Goal: Task Accomplishment & Management: Manage account settings

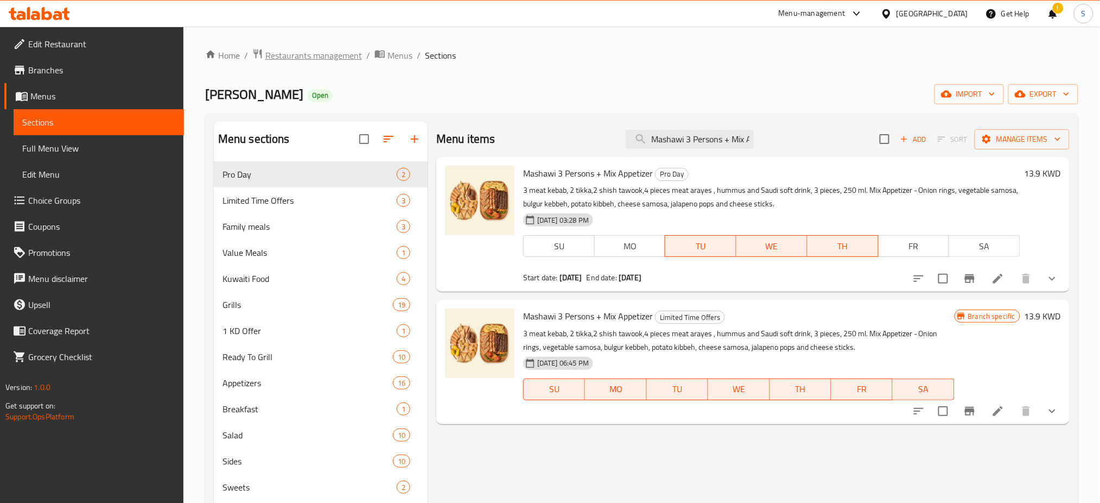
click at [310, 58] on span "Restaurants management" at bounding box center [313, 55] width 97 height 13
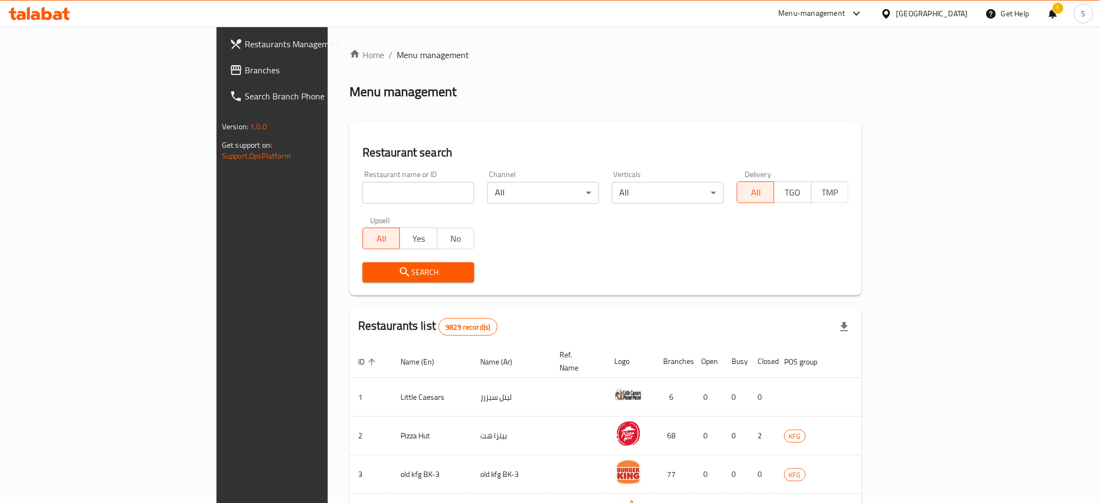
click at [363, 197] on input "search" at bounding box center [419, 193] width 112 height 22
click at [363, 191] on input "search" at bounding box center [419, 193] width 112 height 22
paste input "645844"
type input "645844"
click button "Search" at bounding box center [419, 272] width 112 height 20
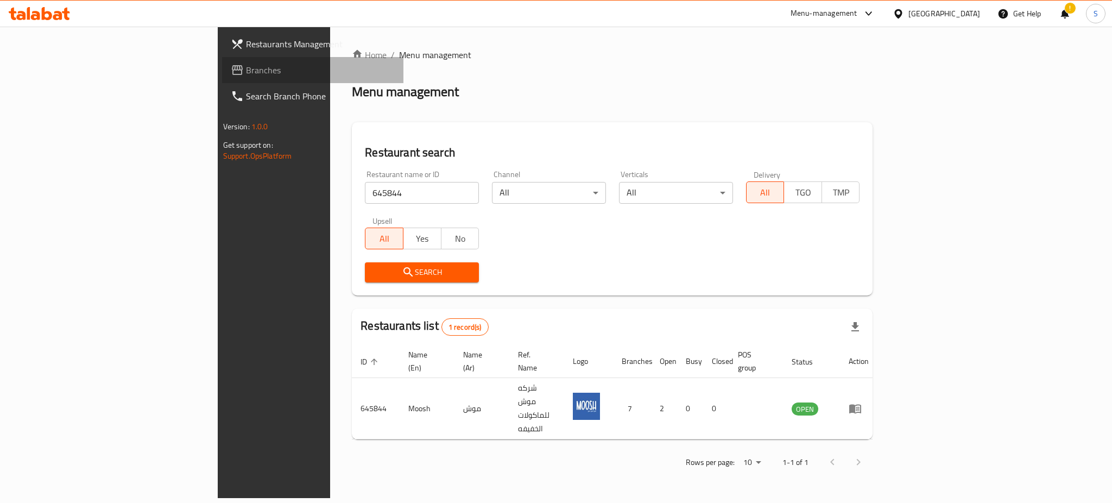
click at [246, 73] on span "Branches" at bounding box center [320, 70] width 149 height 13
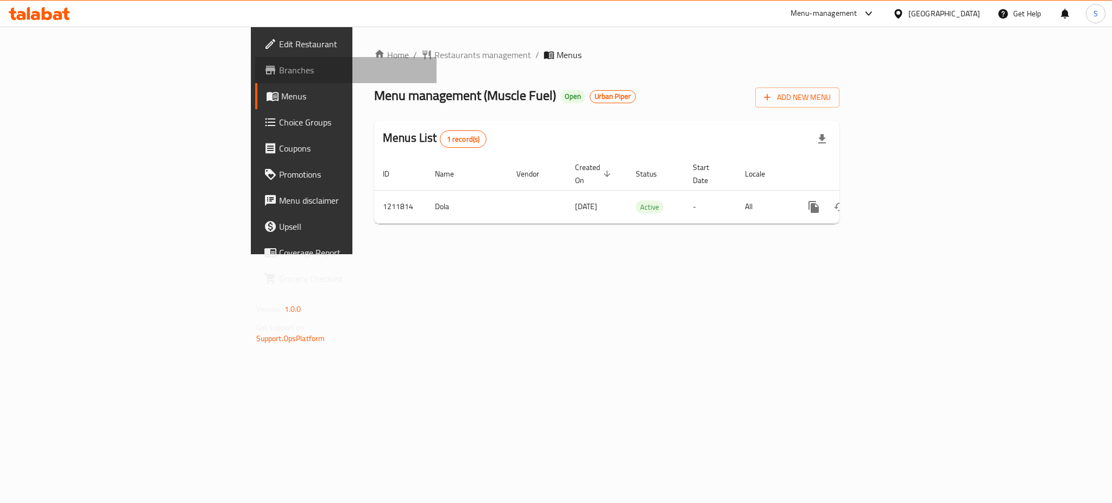
click at [279, 69] on span "Branches" at bounding box center [353, 70] width 149 height 13
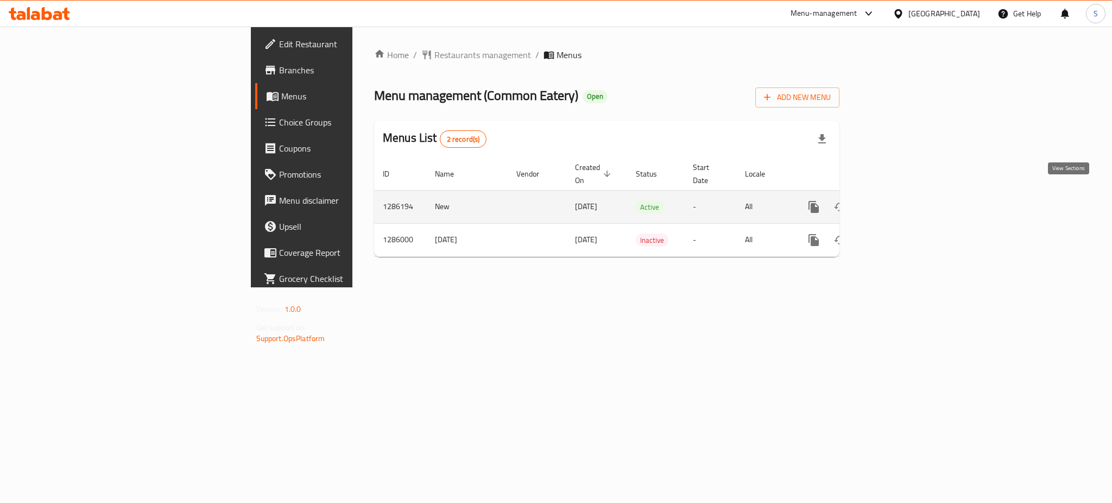
click at [898, 200] on icon "enhanced table" at bounding box center [891, 206] width 13 height 13
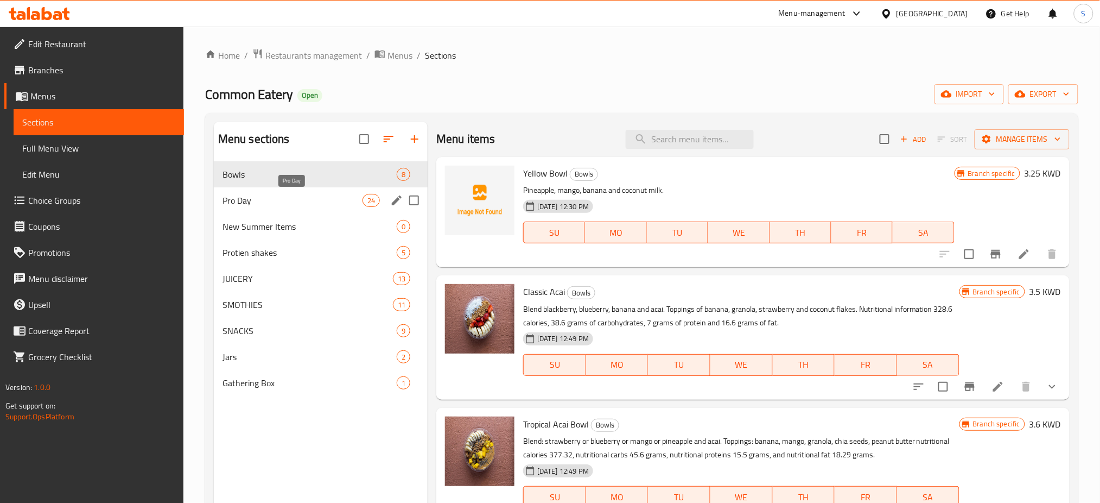
click at [290, 197] on span "Pro Day" at bounding box center [293, 200] width 140 height 13
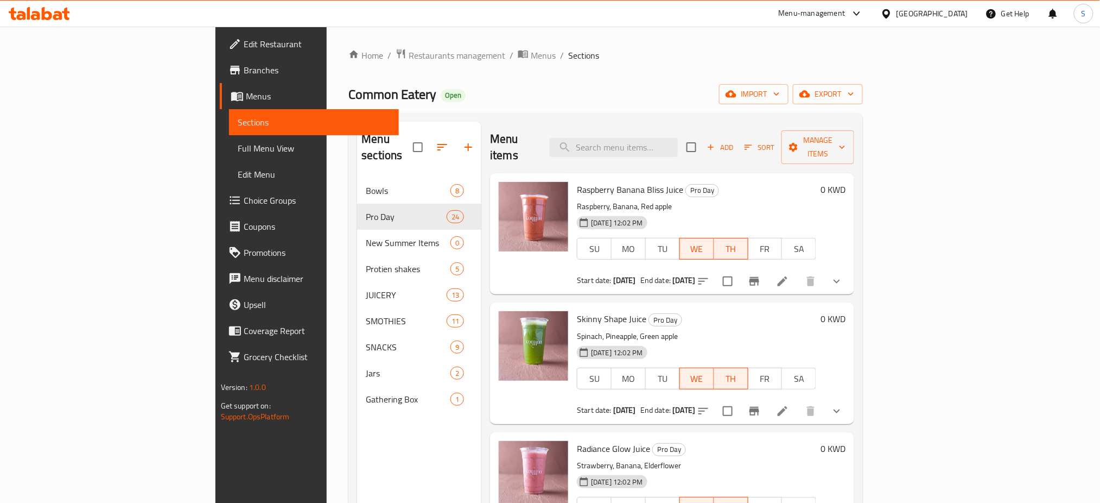
click at [244, 68] on span "Branches" at bounding box center [317, 70] width 147 height 13
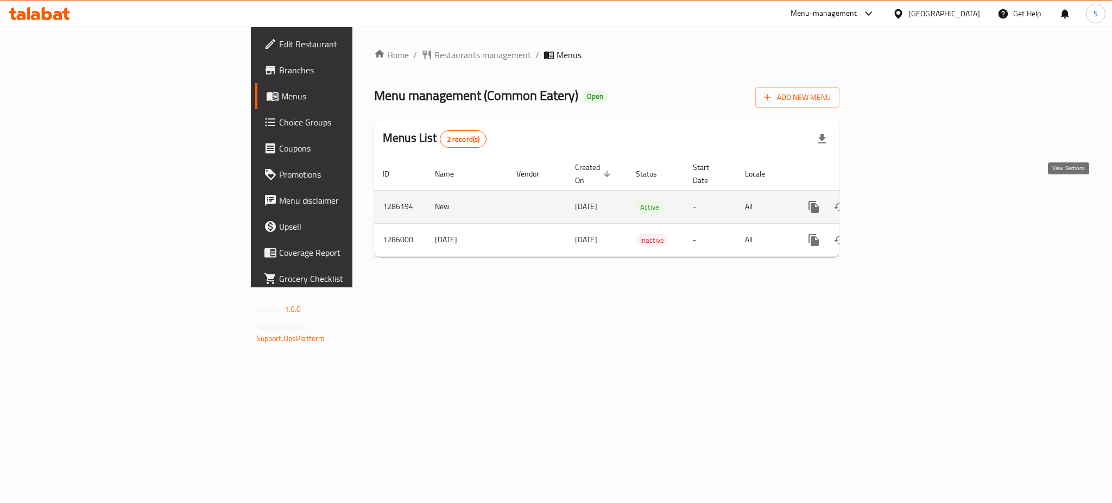
click at [905, 195] on link "enhanced table" at bounding box center [892, 207] width 26 height 26
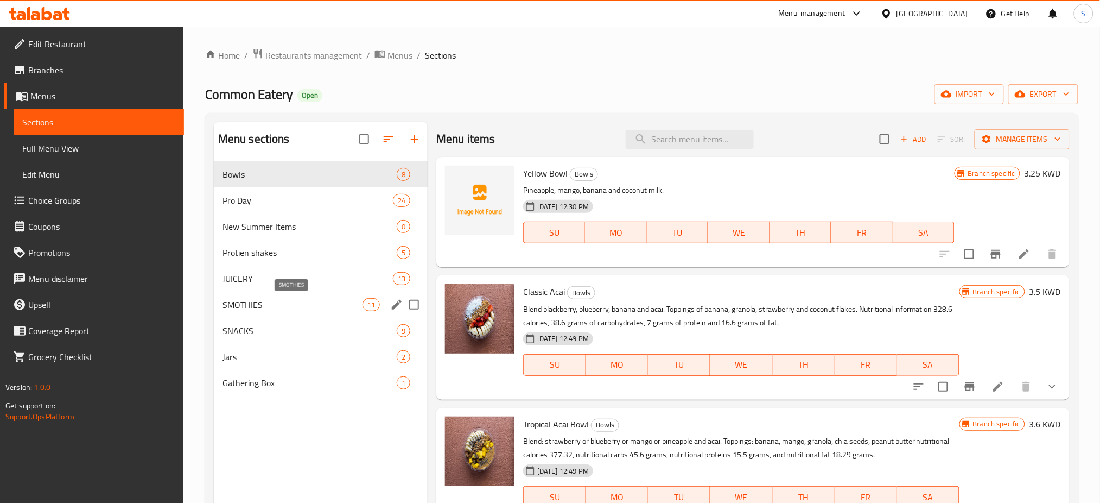
click at [318, 301] on span "SMOTHIES" at bounding box center [293, 304] width 140 height 13
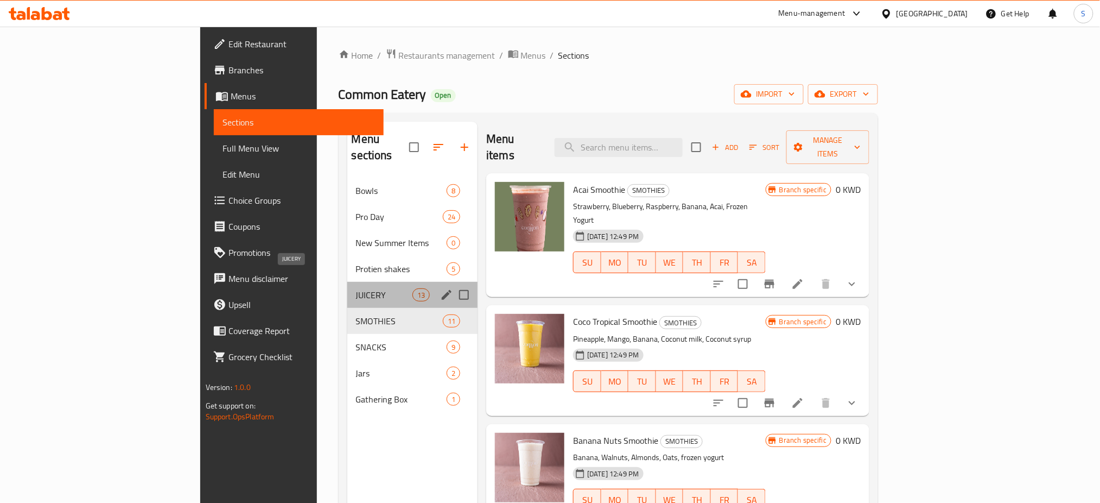
click at [356, 288] on span "JUICERY" at bounding box center [384, 294] width 56 height 13
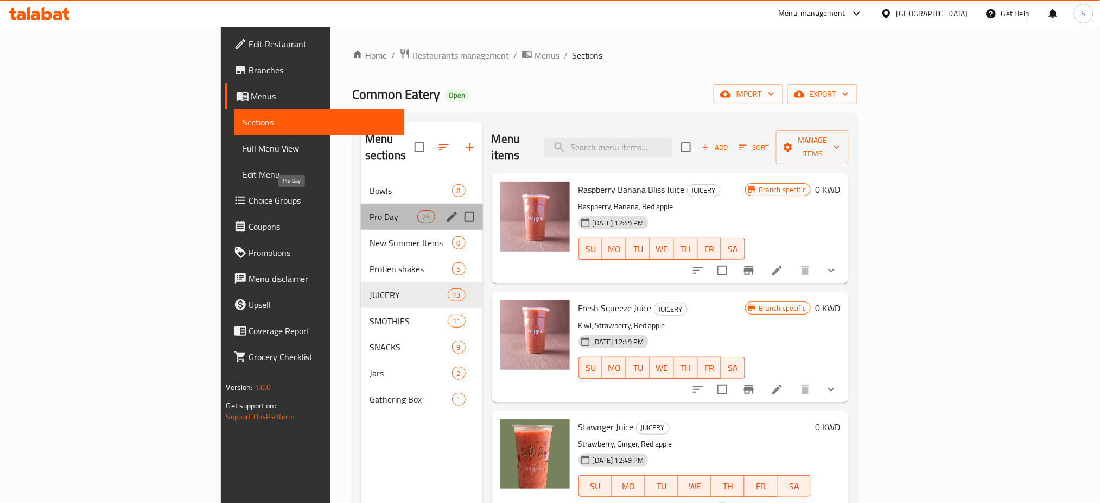
click at [370, 210] on span "Pro Day" at bounding box center [394, 216] width 48 height 13
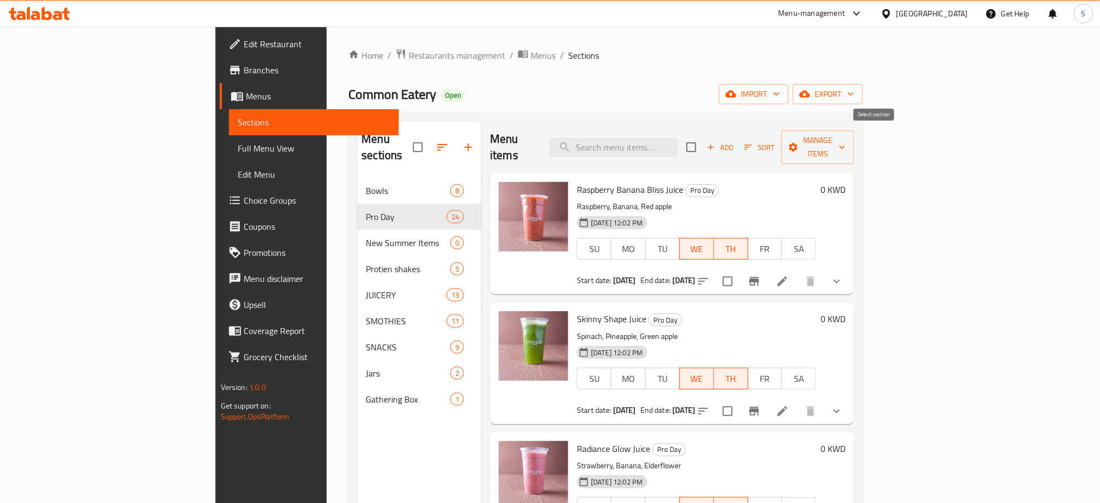
click at [703, 138] on input "checkbox" at bounding box center [691, 147] width 23 height 23
checkbox input "true"
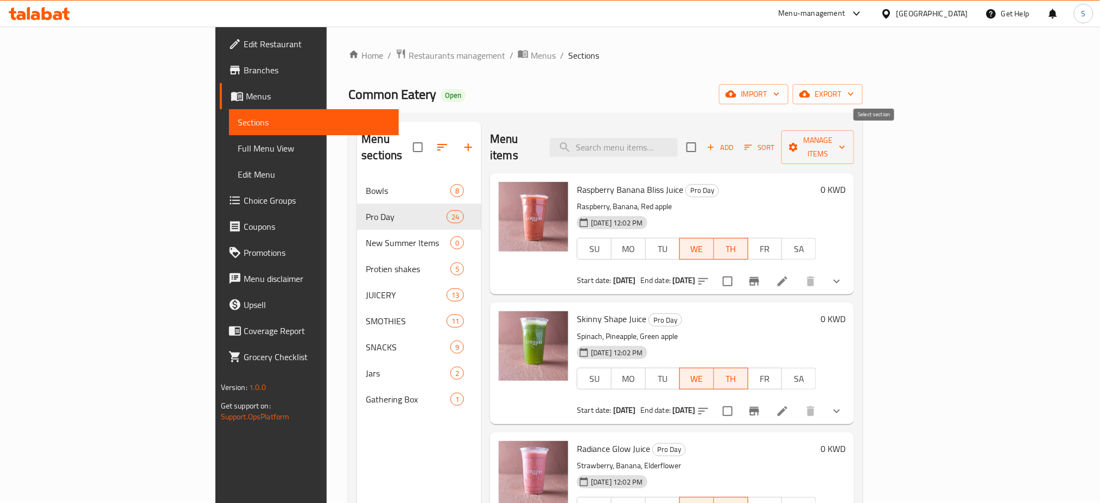
checkbox input "true"
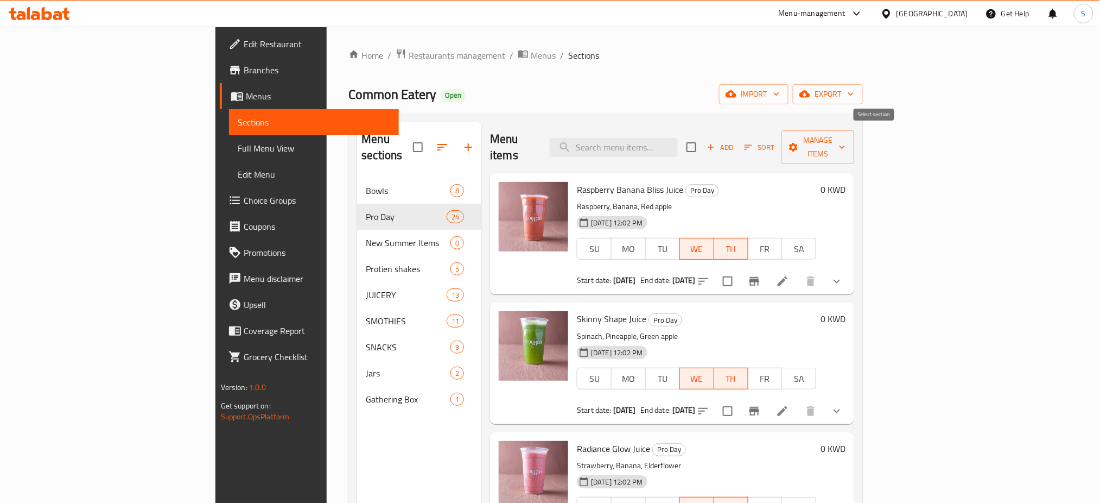
checkbox input "true"
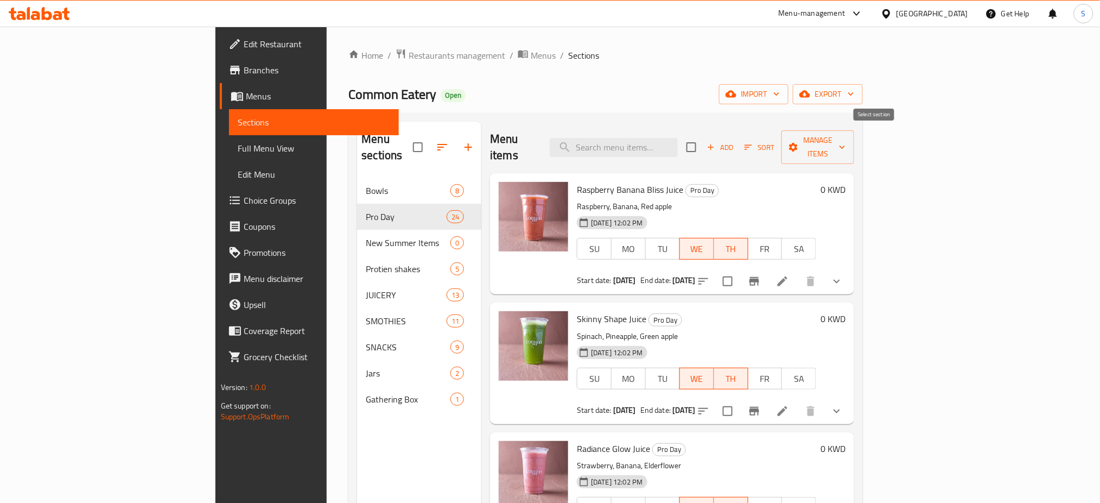
checkbox input "true"
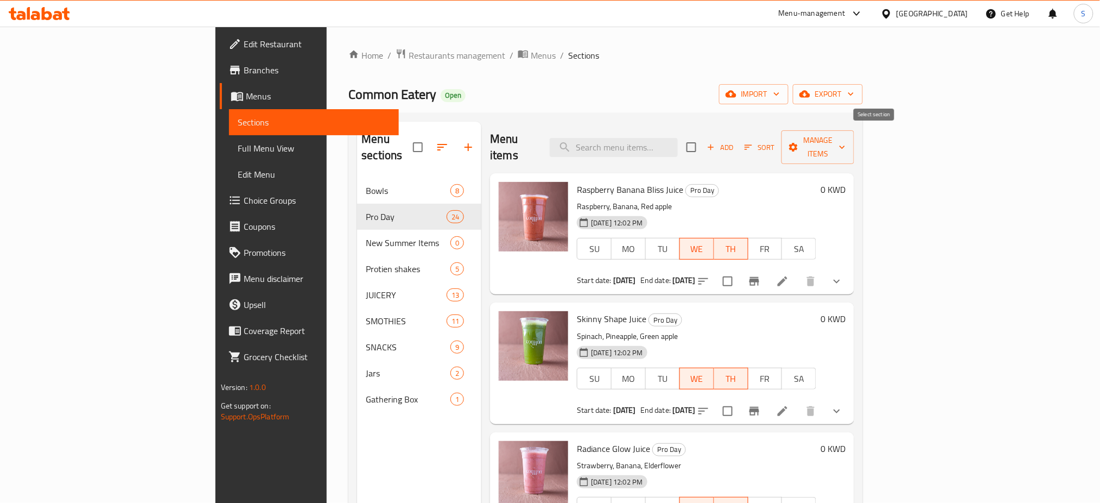
checkbox input "true"
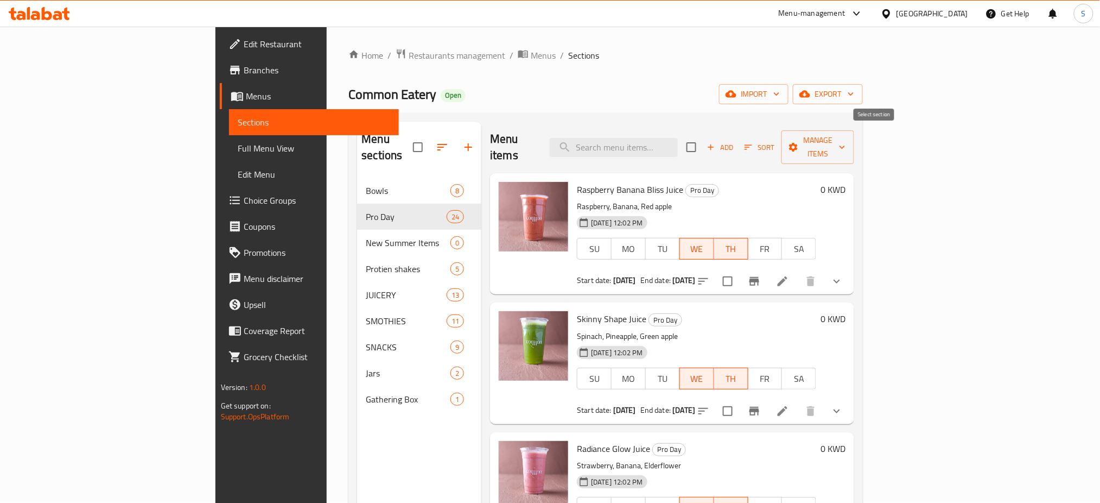
checkbox input "true"
click at [848, 142] on icon "button" at bounding box center [842, 147] width 11 height 11
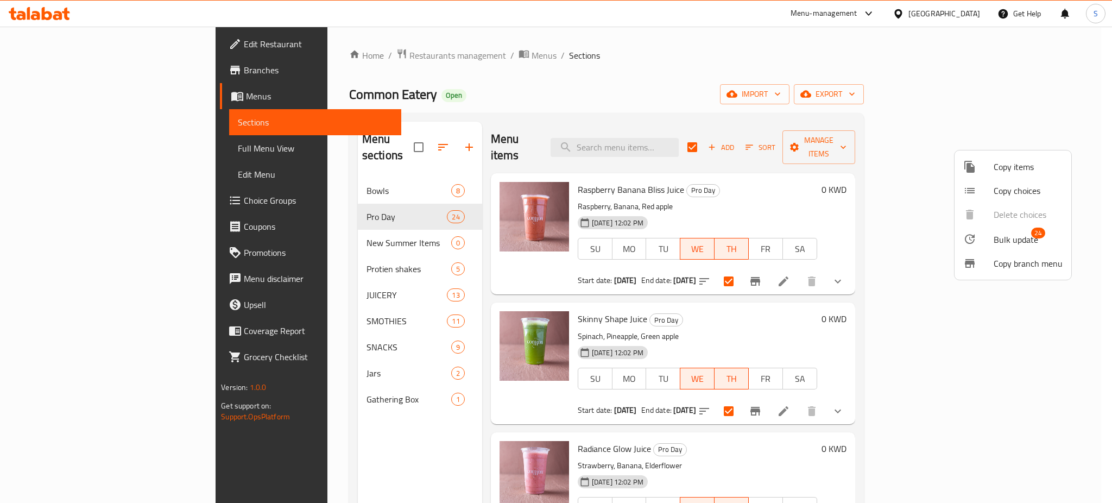
click at [1013, 239] on span "Bulk update" at bounding box center [1015, 239] width 45 height 13
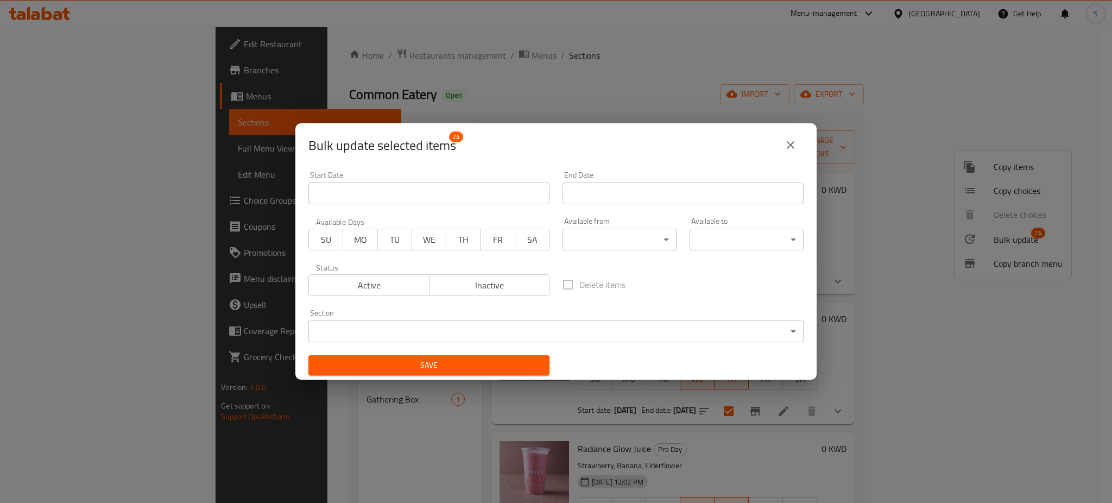
click at [444, 197] on input "Start Date" at bounding box center [428, 193] width 241 height 22
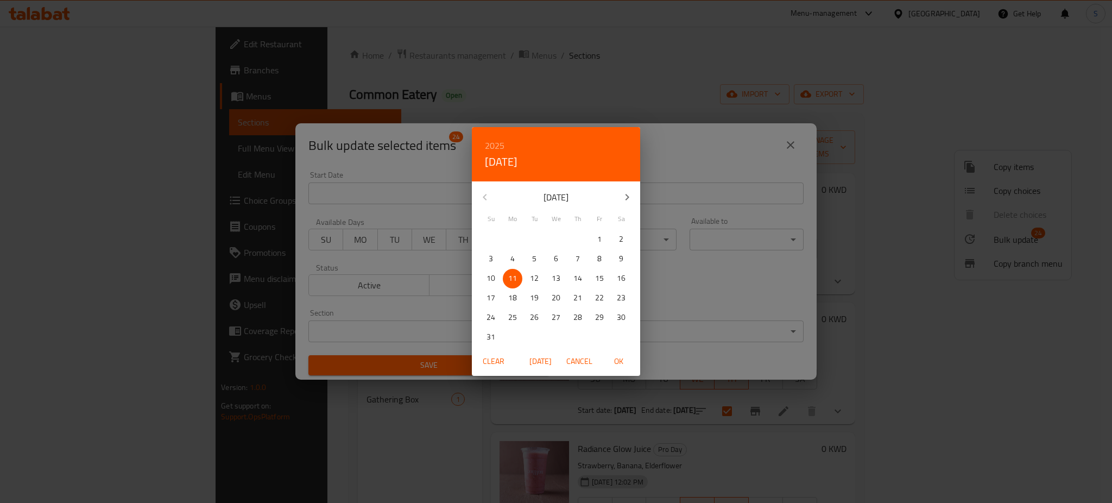
click at [534, 274] on p "12" at bounding box center [534, 278] width 9 height 14
click at [618, 360] on span "OK" at bounding box center [618, 362] width 26 height 14
type input "[DATE]"
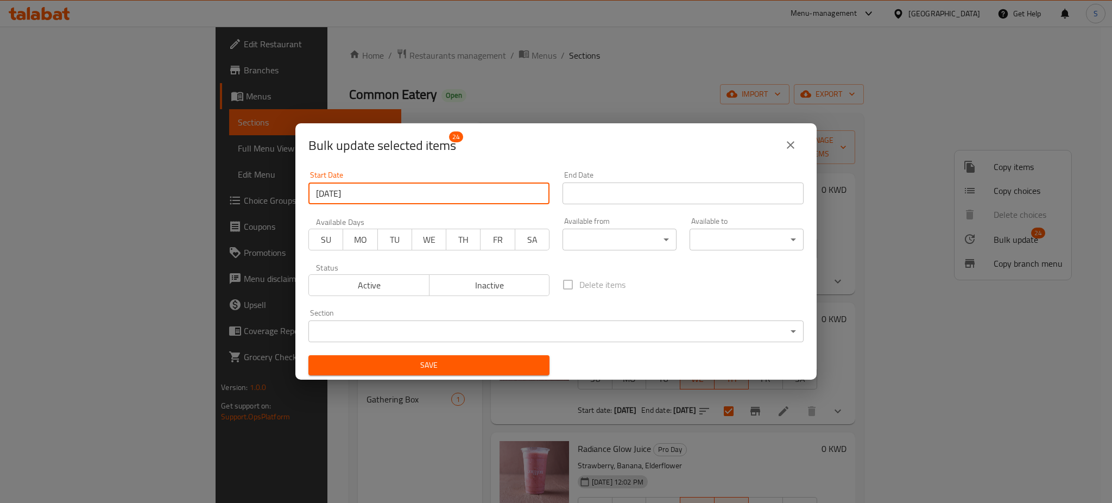
click at [609, 197] on input "Start Date" at bounding box center [682, 193] width 241 height 22
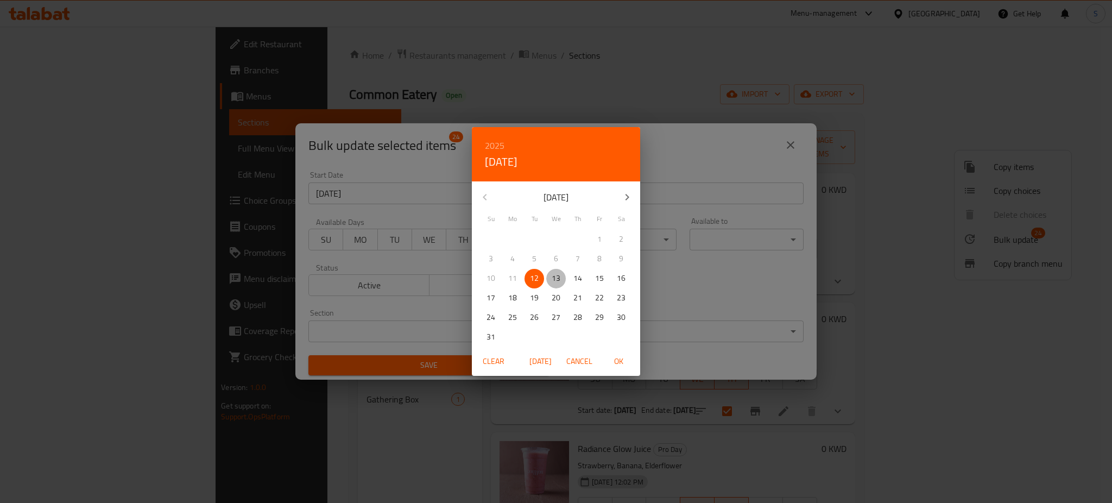
click at [563, 276] on span "13" at bounding box center [556, 278] width 20 height 14
click at [619, 359] on span "OK" at bounding box center [618, 362] width 26 height 14
type input "[DATE]"
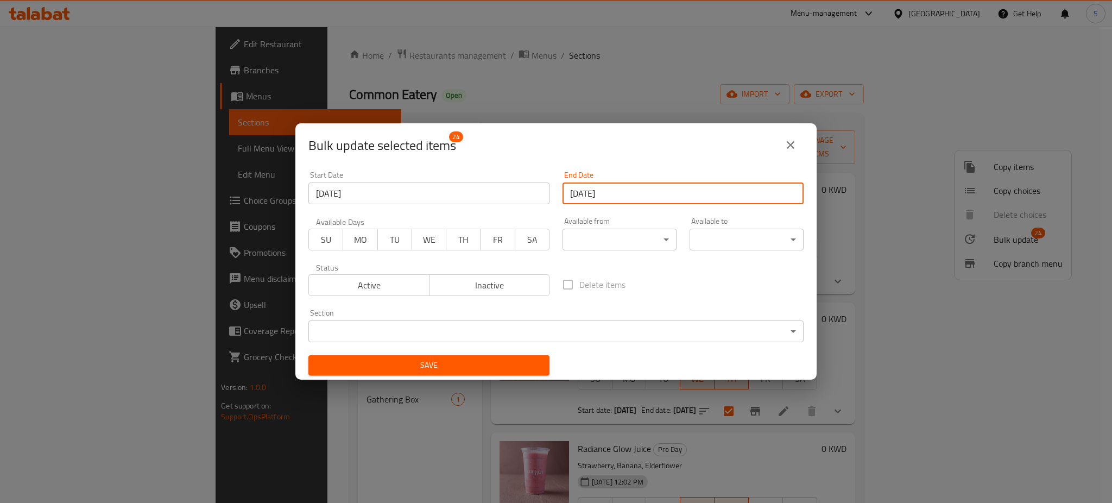
click at [391, 238] on span "TU" at bounding box center [395, 240] width 26 height 16
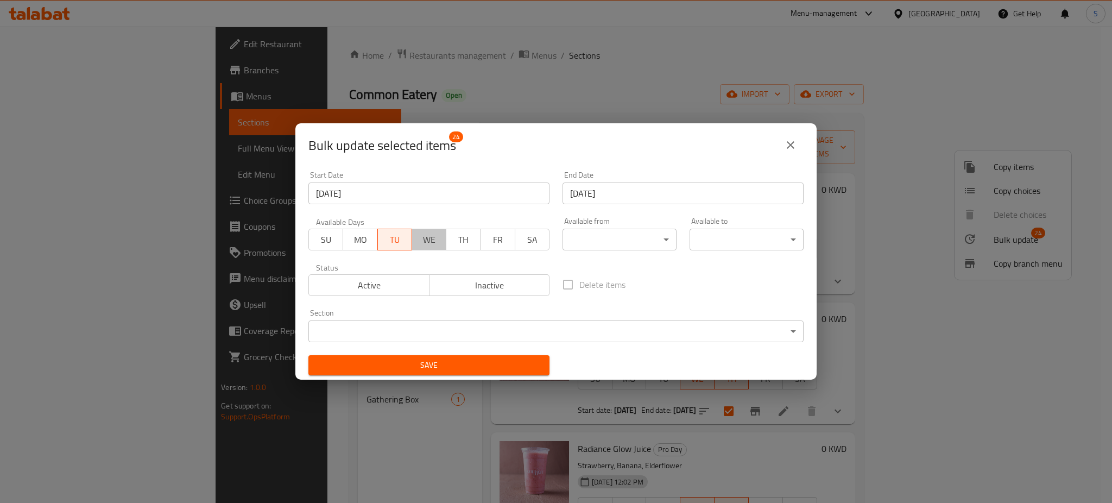
click at [426, 240] on span "WE" at bounding box center [429, 240] width 26 height 16
click at [455, 237] on span "TH" at bounding box center [464, 240] width 26 height 16
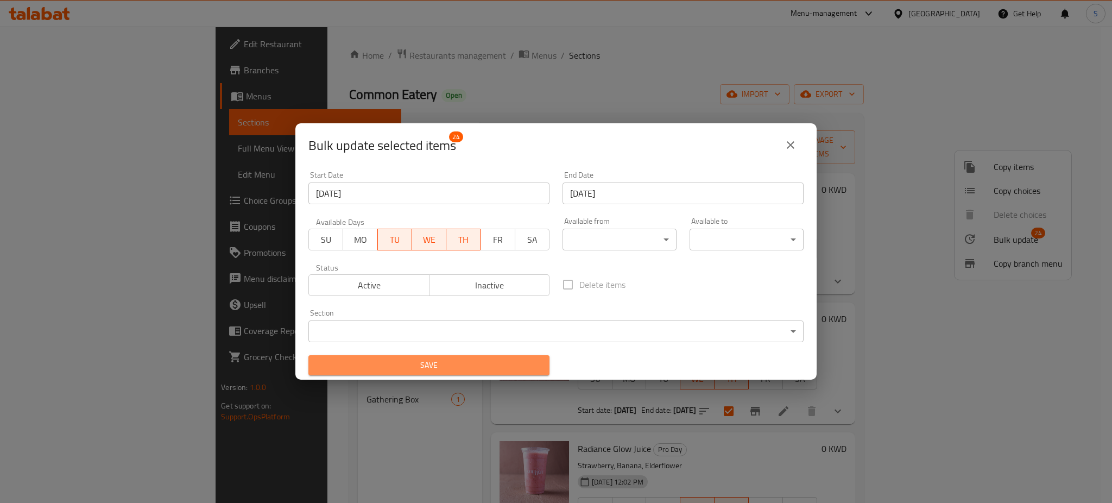
click at [486, 364] on span "Save" at bounding box center [429, 365] width 224 height 14
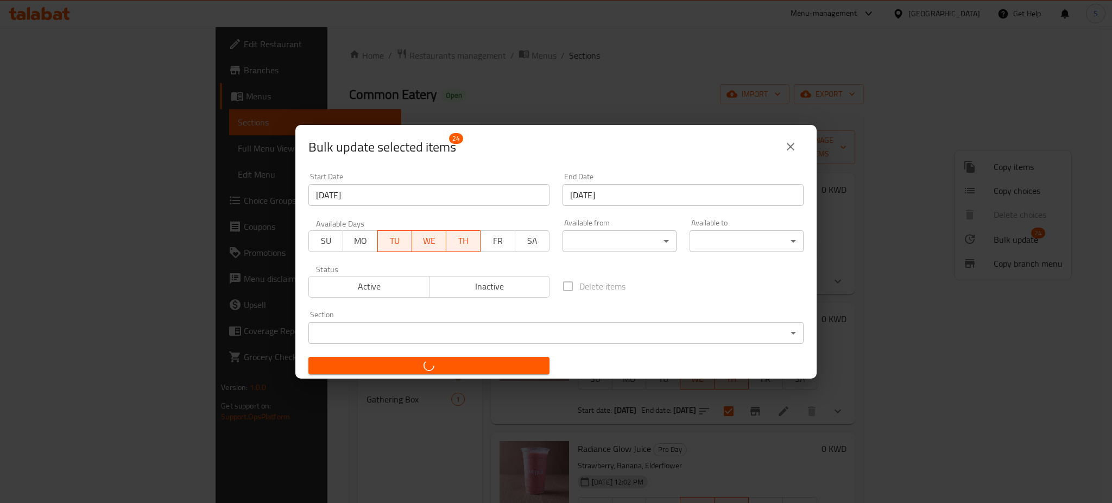
checkbox input "false"
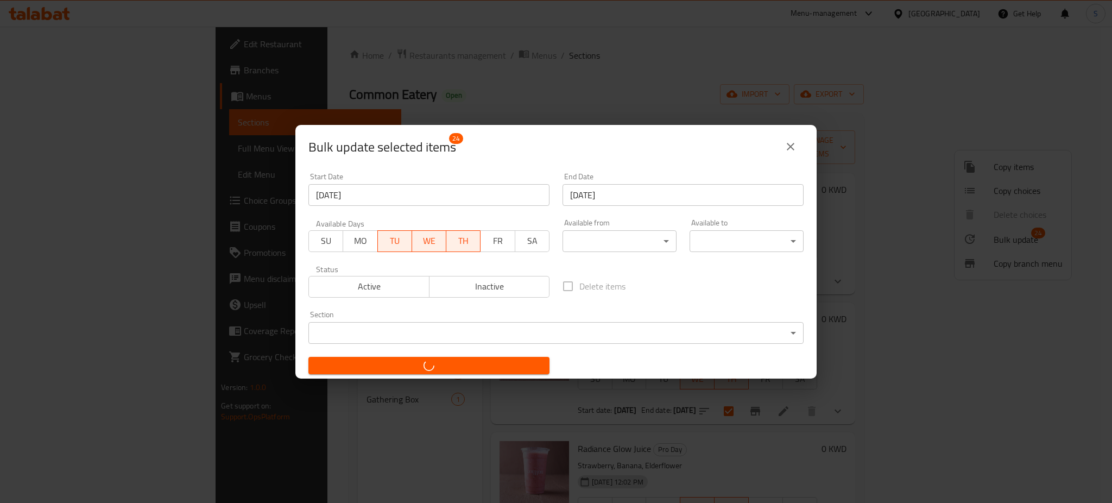
checkbox input "false"
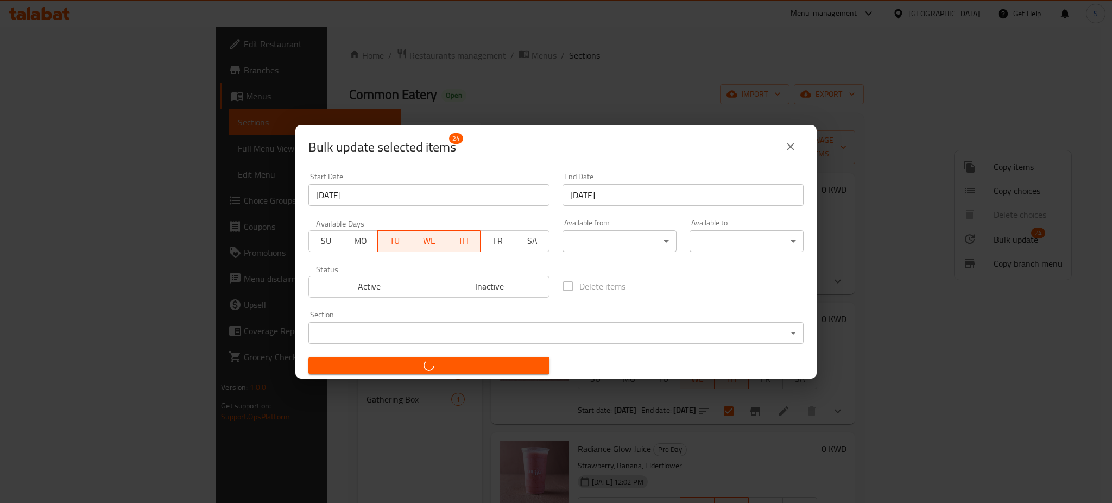
checkbox input "false"
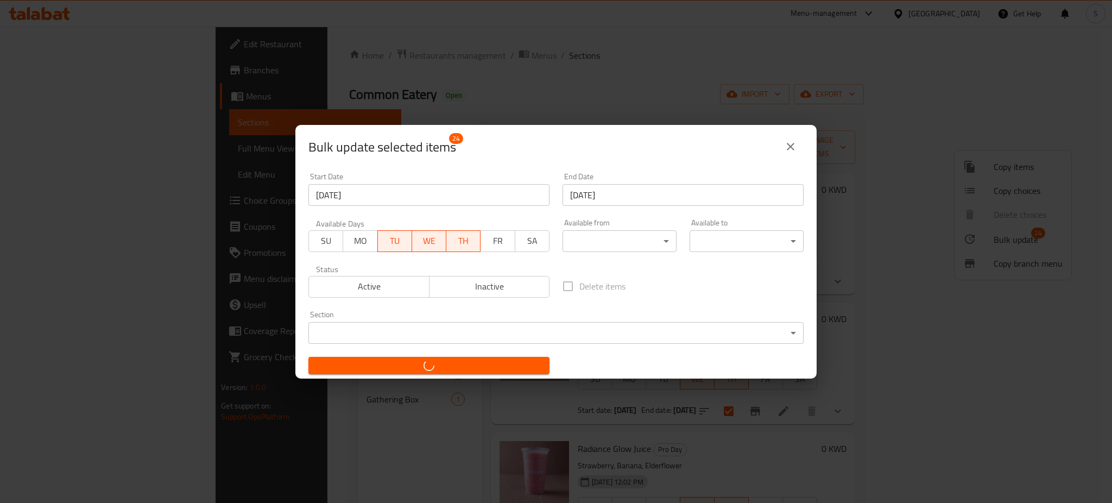
checkbox input "false"
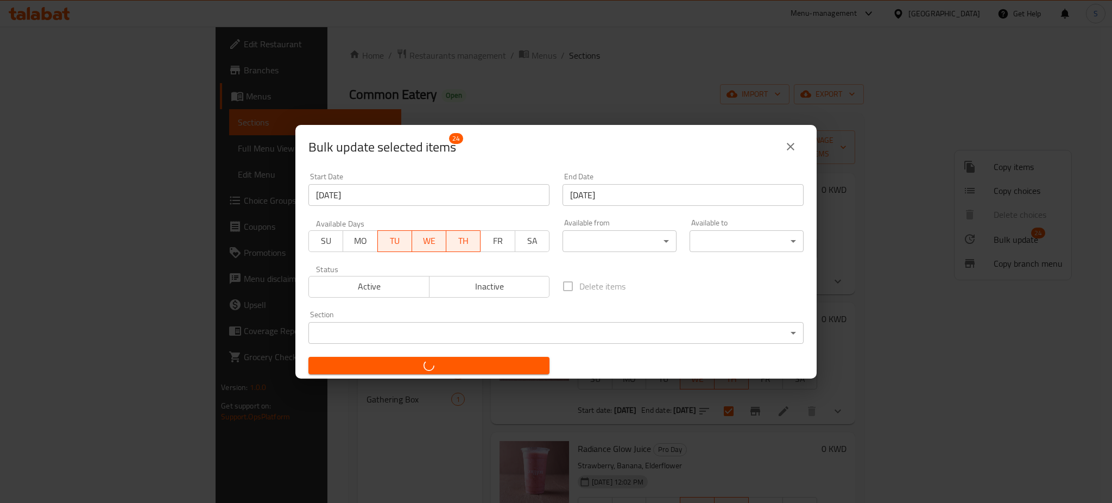
checkbox input "false"
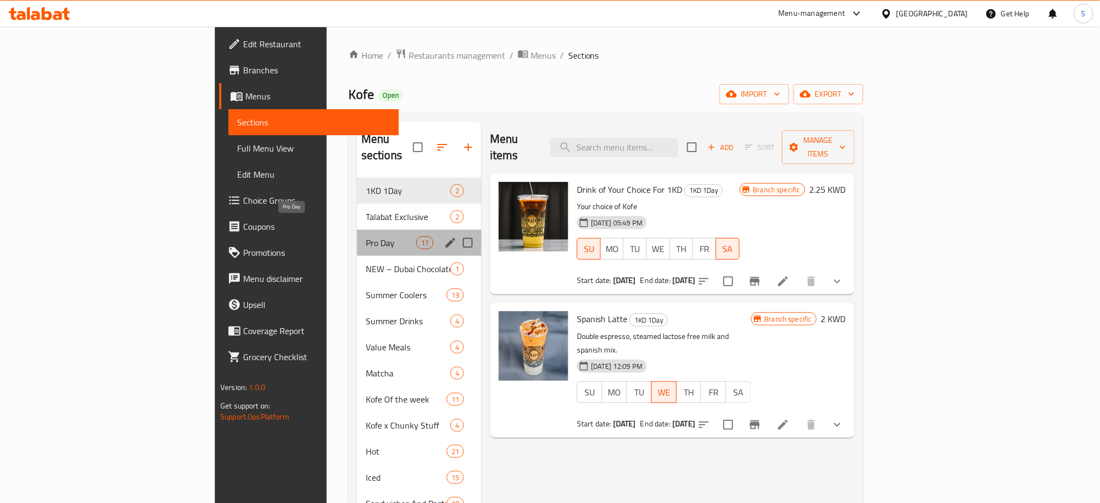
click at [366, 236] on span "Pro Day" at bounding box center [391, 242] width 50 height 13
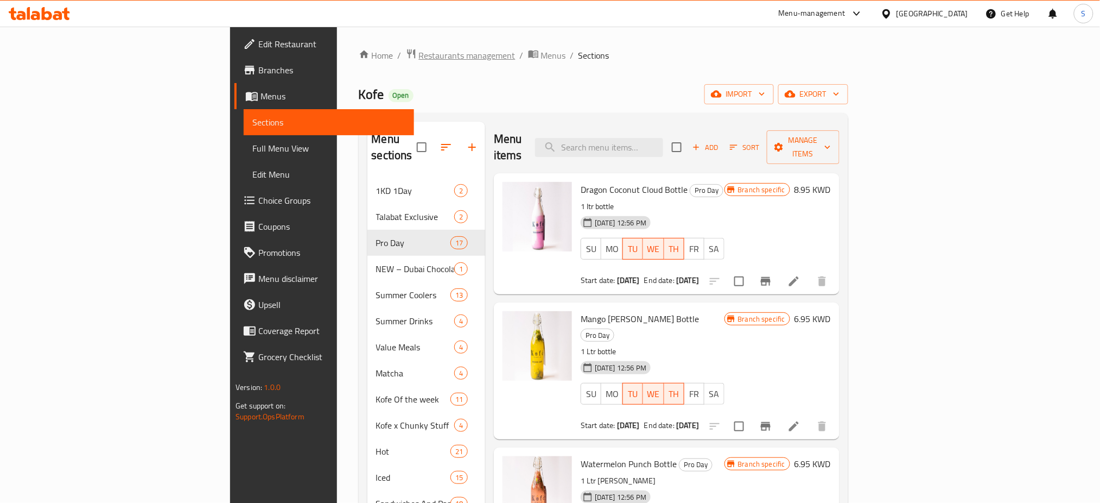
click at [419, 55] on span "Restaurants management" at bounding box center [467, 55] width 97 height 13
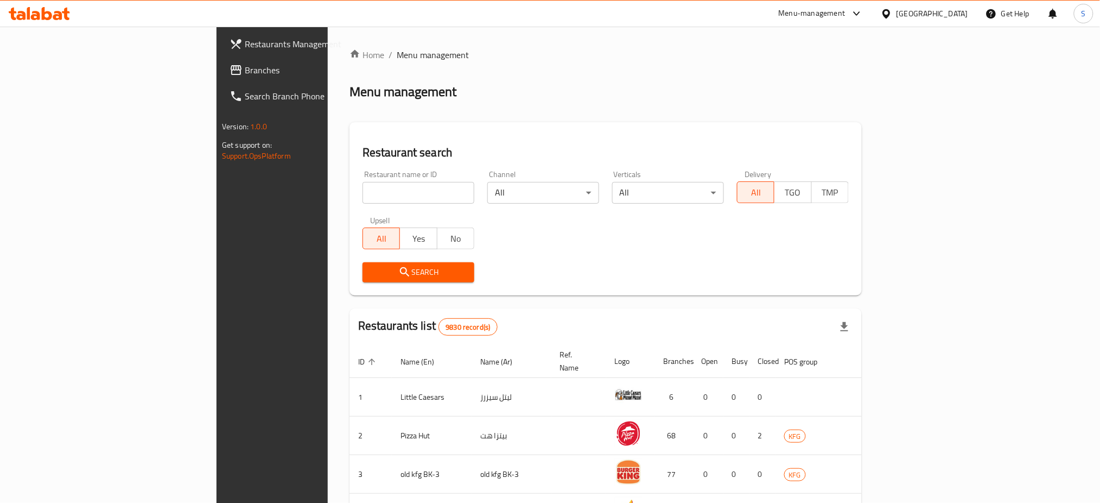
click at [363, 194] on input "search" at bounding box center [419, 193] width 112 height 22
paste input "24538"
type input "24538"
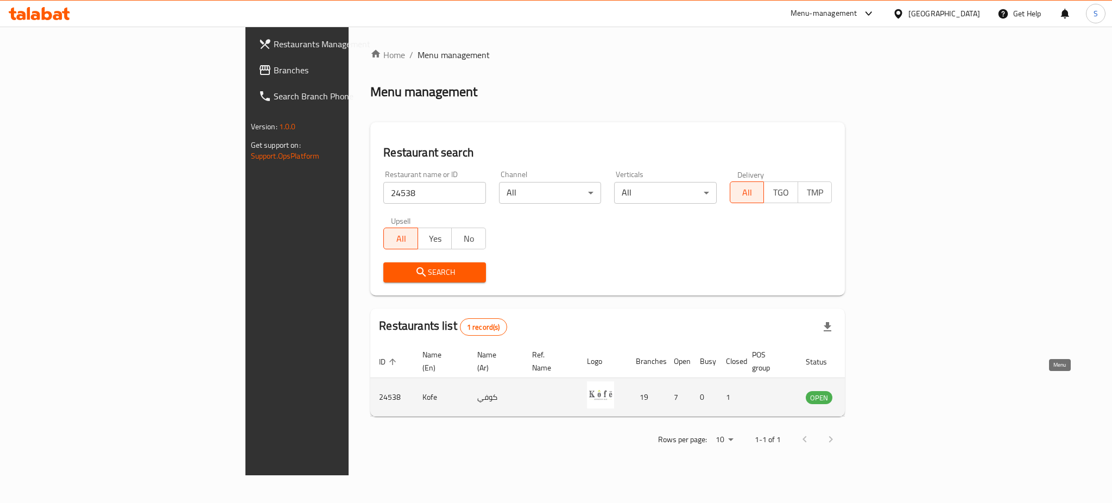
click at [876, 390] on icon "enhanced table" at bounding box center [869, 396] width 13 height 13
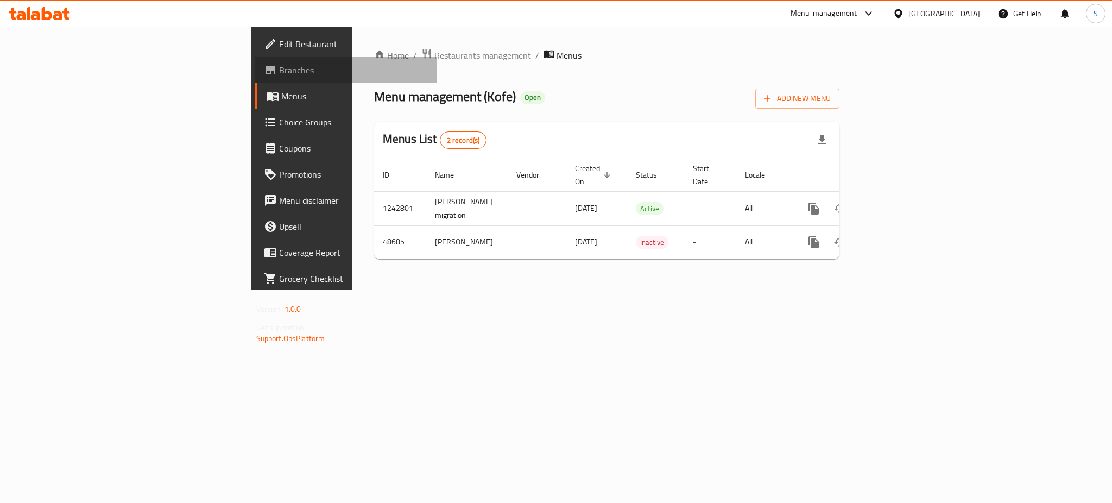
click at [279, 74] on span "Branches" at bounding box center [353, 70] width 149 height 13
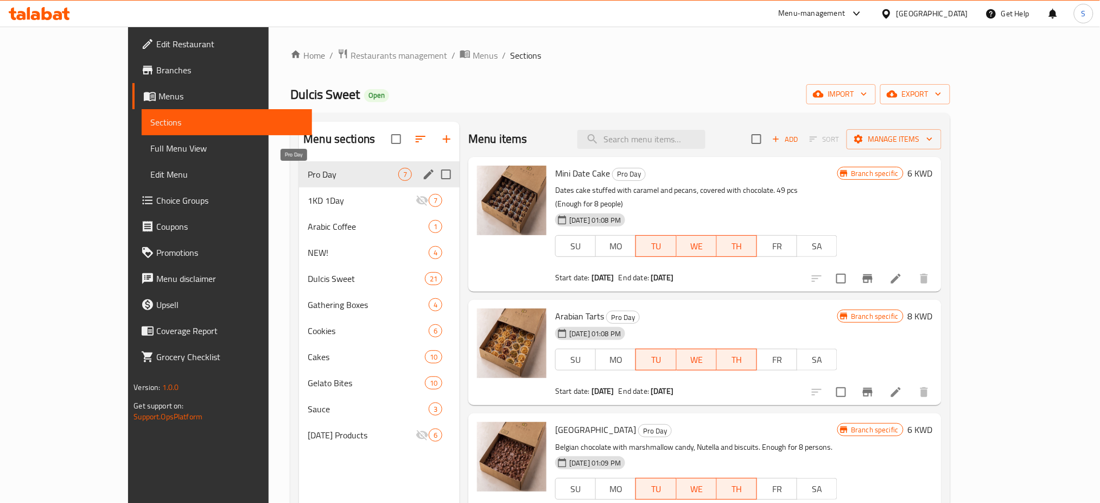
click at [311, 178] on span "Pro Day" at bounding box center [353, 174] width 91 height 13
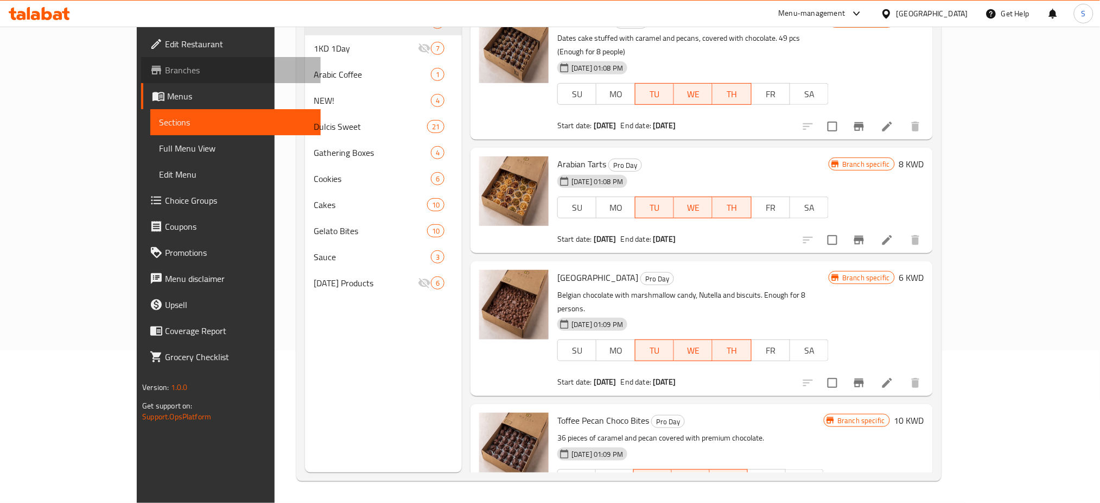
click at [165, 64] on span "Branches" at bounding box center [238, 70] width 147 height 13
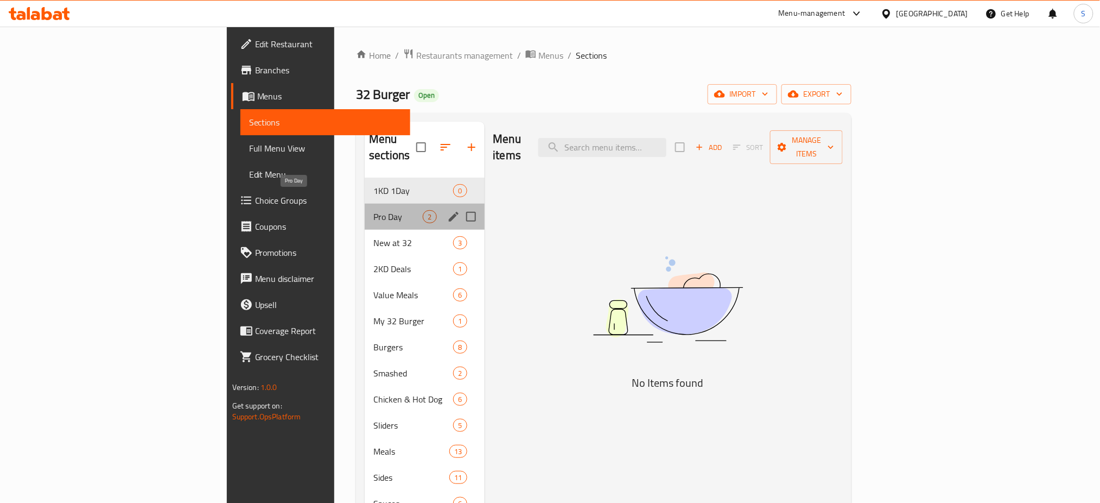
click at [374, 210] on span "Pro Day" at bounding box center [398, 216] width 49 height 13
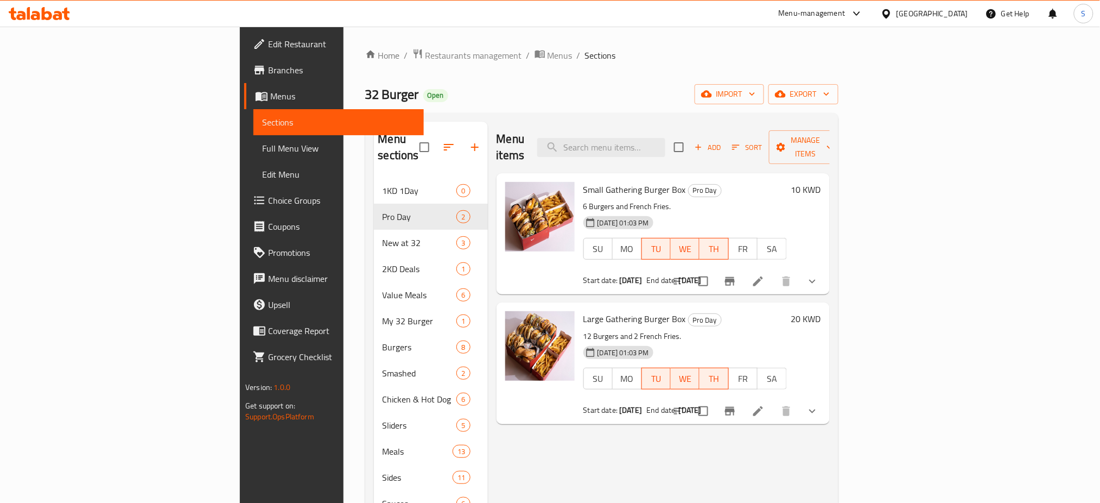
click at [268, 67] on span "Branches" at bounding box center [341, 70] width 147 height 13
